Goal: Information Seeking & Learning: Learn about a topic

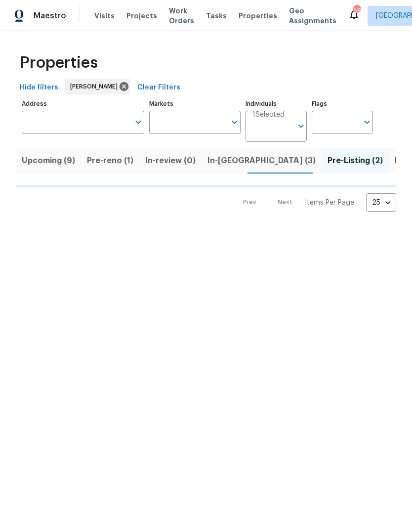
click at [101, 118] on input "Address" at bounding box center [76, 122] width 108 height 23
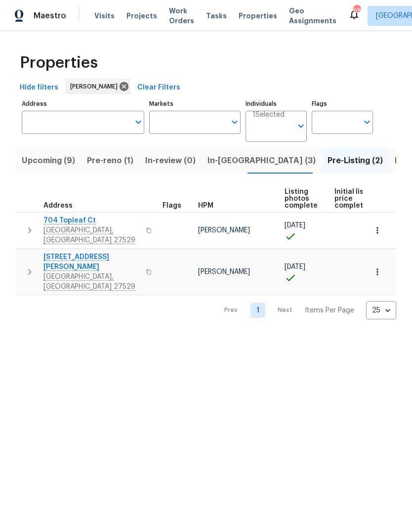
click at [102, 120] on input "Address" at bounding box center [76, 122] width 108 height 23
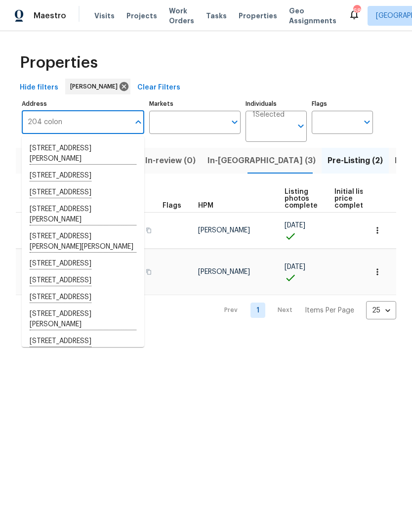
type input "204 colonial"
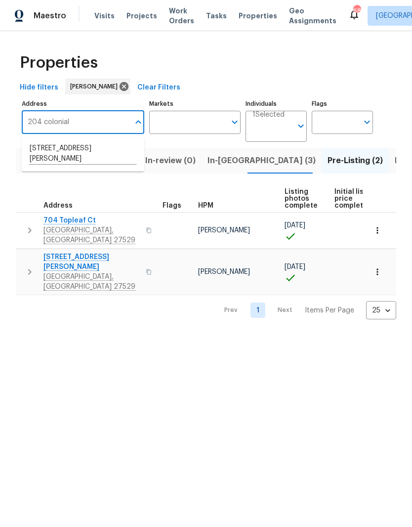
click at [116, 159] on li "[STREET_ADDRESS][PERSON_NAME]" at bounding box center [83, 153] width 123 height 27
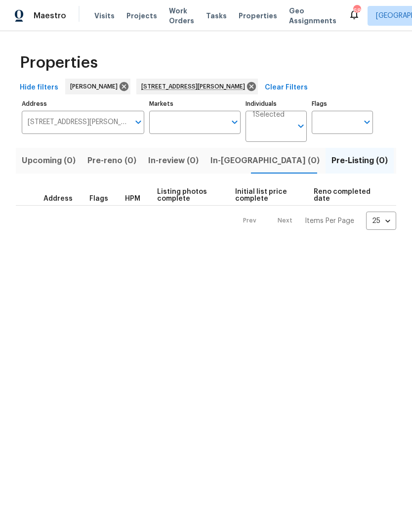
click at [400, 158] on span "Listed (1)" at bounding box center [418, 161] width 36 height 14
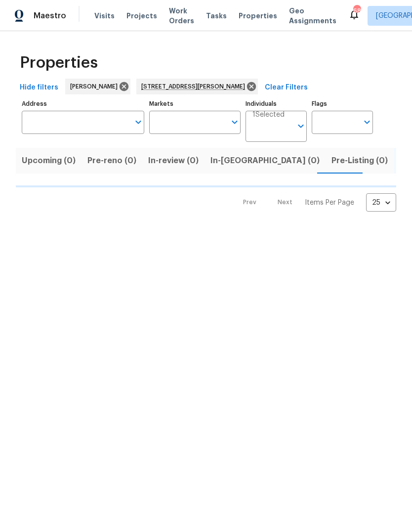
type input "[STREET_ADDRESS][PERSON_NAME]"
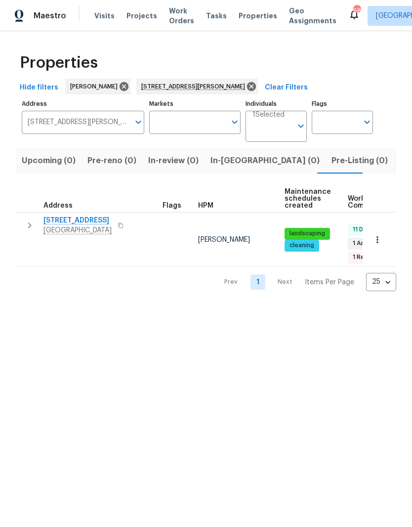
click at [81, 225] on span "[STREET_ADDRESS]" at bounding box center [77, 221] width 68 height 10
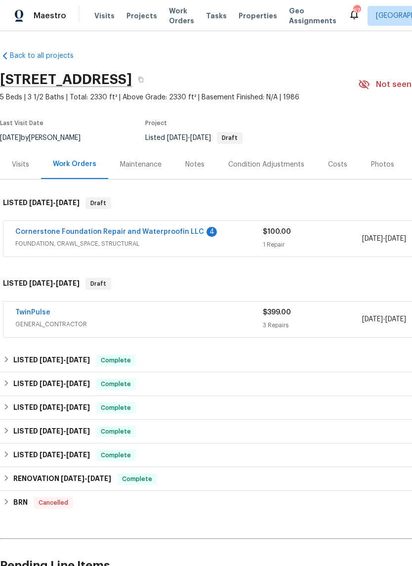
click at [158, 235] on link "Cornerstone Foundation Repair and Waterproofin LLC" at bounding box center [109, 231] width 189 height 7
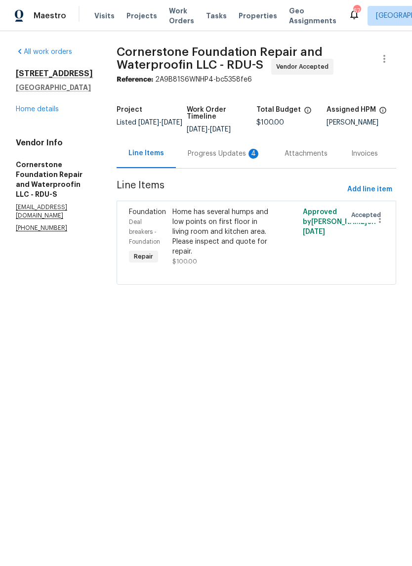
click at [29, 109] on link "Home details" at bounding box center [37, 109] width 43 height 7
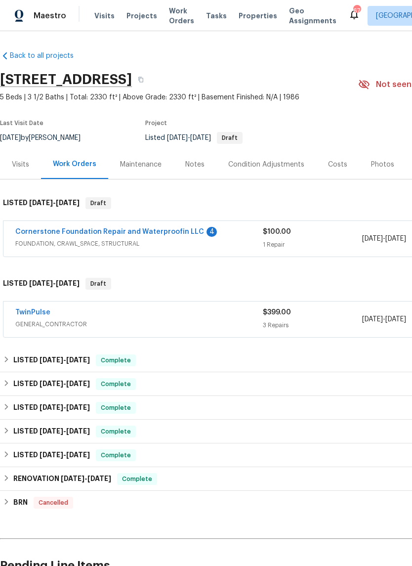
click at [29, 312] on link "TwinPulse" at bounding box center [32, 312] width 35 height 7
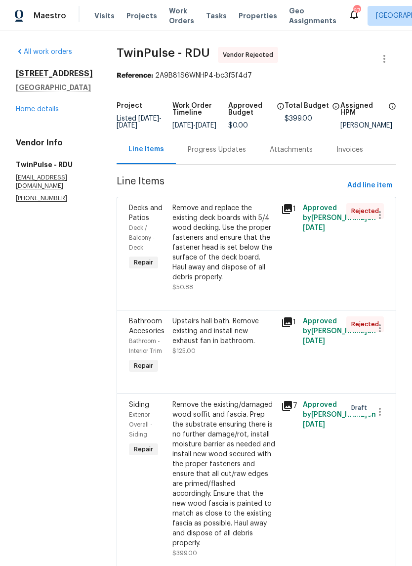
click at [231, 149] on div "Progress Updates" at bounding box center [217, 149] width 82 height 29
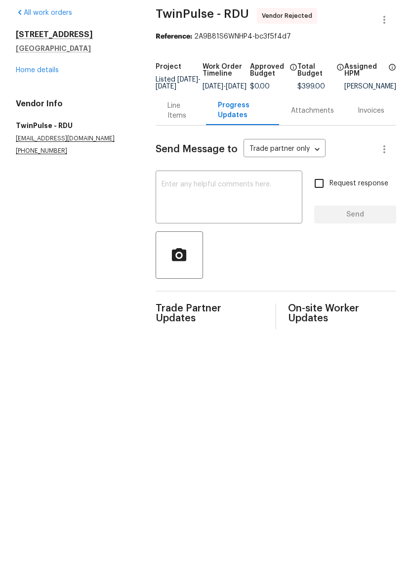
click at [171, 140] on div "Line Items" at bounding box center [181, 150] width 27 height 20
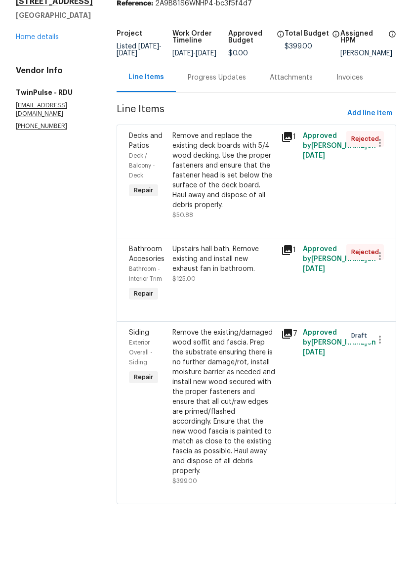
scroll to position [17, 0]
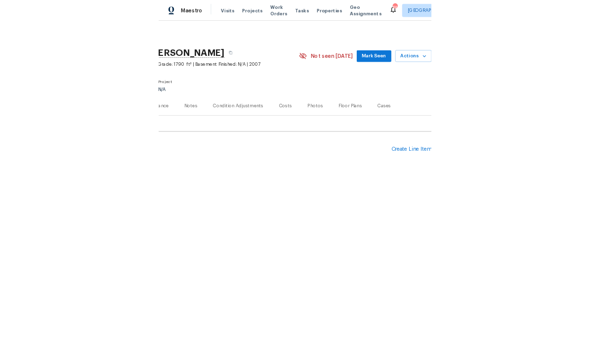
scroll to position [0, 146]
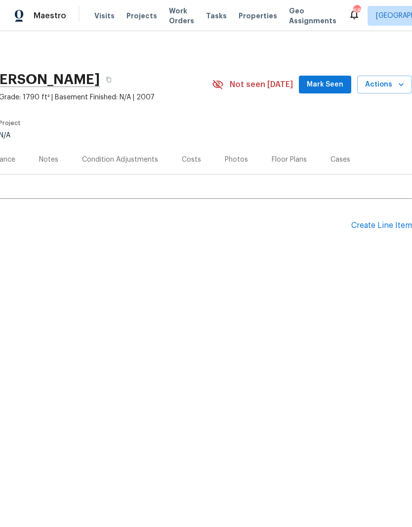
click at [294, 159] on div "Floor Plans" at bounding box center [289, 160] width 35 height 10
